Goal: Understand process/instructions: Learn how to perform a task or action

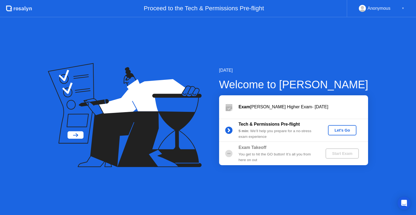
click at [333, 132] on div "Let's Go" at bounding box center [342, 130] width 24 height 4
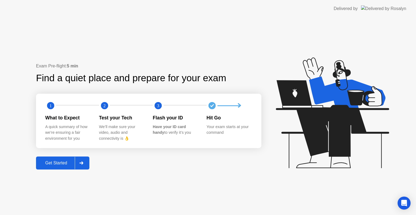
click at [47, 161] on div "Get Started" at bounding box center [56, 163] width 37 height 5
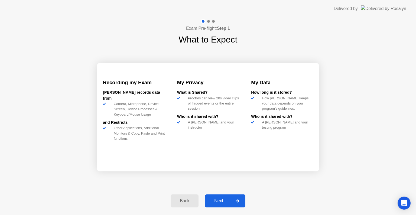
click at [219, 197] on button "Next" at bounding box center [225, 200] width 40 height 13
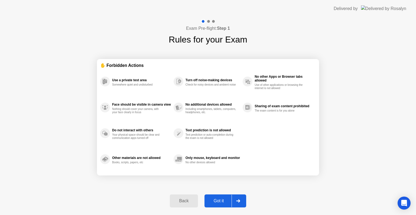
click at [219, 197] on button "Got it" at bounding box center [225, 200] width 42 height 13
select select "Available cameras"
select select "Available speakers"
select select "Available microphones"
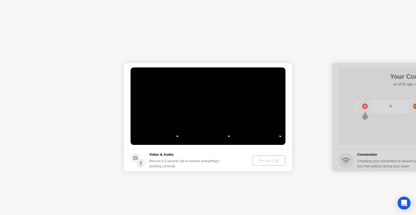
select select "*"
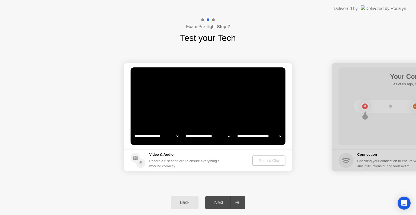
select select "**********"
select select "*******"
click at [262, 160] on div "Record Clip" at bounding box center [269, 160] width 29 height 4
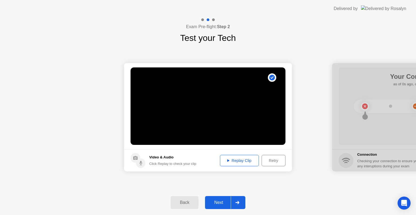
click at [222, 206] on button "Next" at bounding box center [225, 202] width 40 height 13
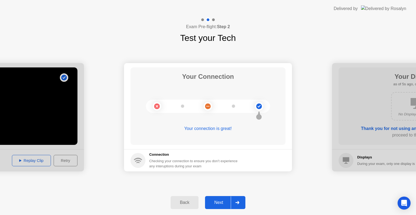
click at [221, 204] on div "Next" at bounding box center [219, 202] width 24 height 5
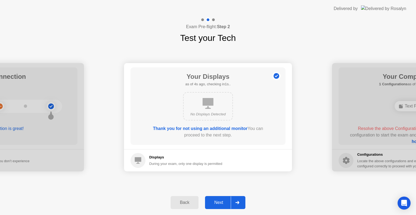
click at [217, 205] on div "Next" at bounding box center [219, 202] width 24 height 5
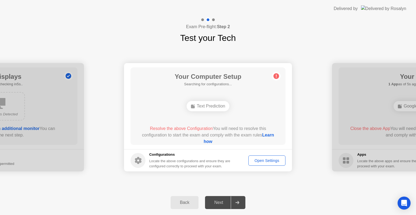
click at [207, 107] on div "Text Prediction" at bounding box center [208, 106] width 43 height 10
click at [276, 78] on circle at bounding box center [276, 76] width 6 height 6
click at [208, 143] on link "Learn how" at bounding box center [239, 138] width 70 height 11
click at [207, 142] on link "Learn how" at bounding box center [239, 138] width 70 height 11
click at [204, 142] on link "Learn how" at bounding box center [239, 138] width 70 height 11
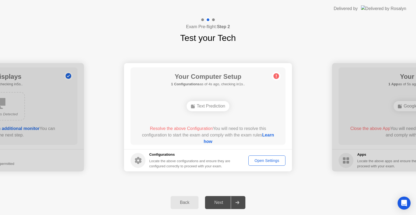
click at [214, 144] on main "Your Computer Setup 1 Configurations as of 4s ago, checking in1s.. Text Predict…" at bounding box center [208, 106] width 168 height 86
click at [214, 144] on link "Learn how" at bounding box center [239, 138] width 70 height 11
click at [380, 0] on div "Delivered by" at bounding box center [370, 8] width 73 height 17
click at [370, 126] on div at bounding box center [416, 117] width 168 height 108
